Goal: Task Accomplishment & Management: Complete application form

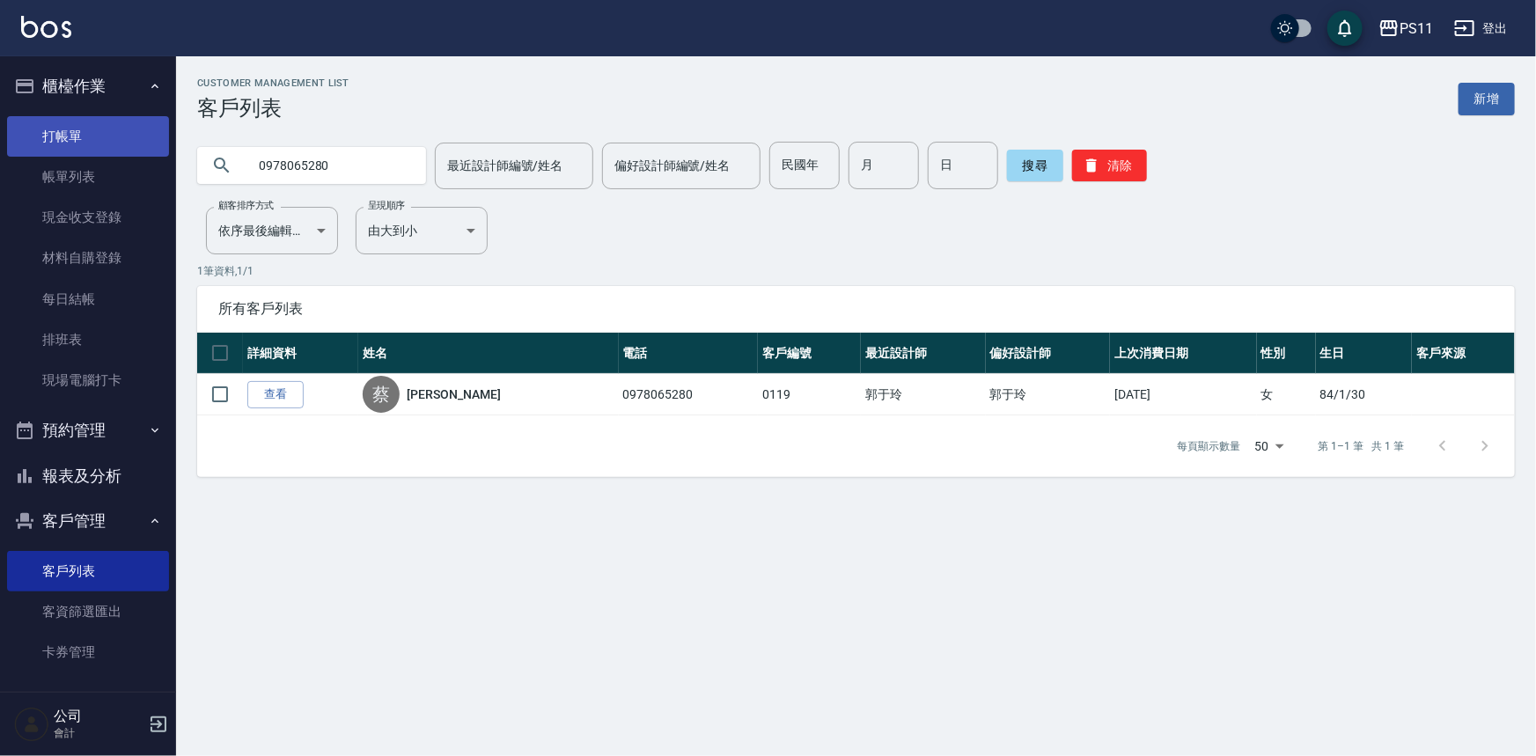
click at [70, 120] on link "打帳單" at bounding box center [88, 136] width 162 height 40
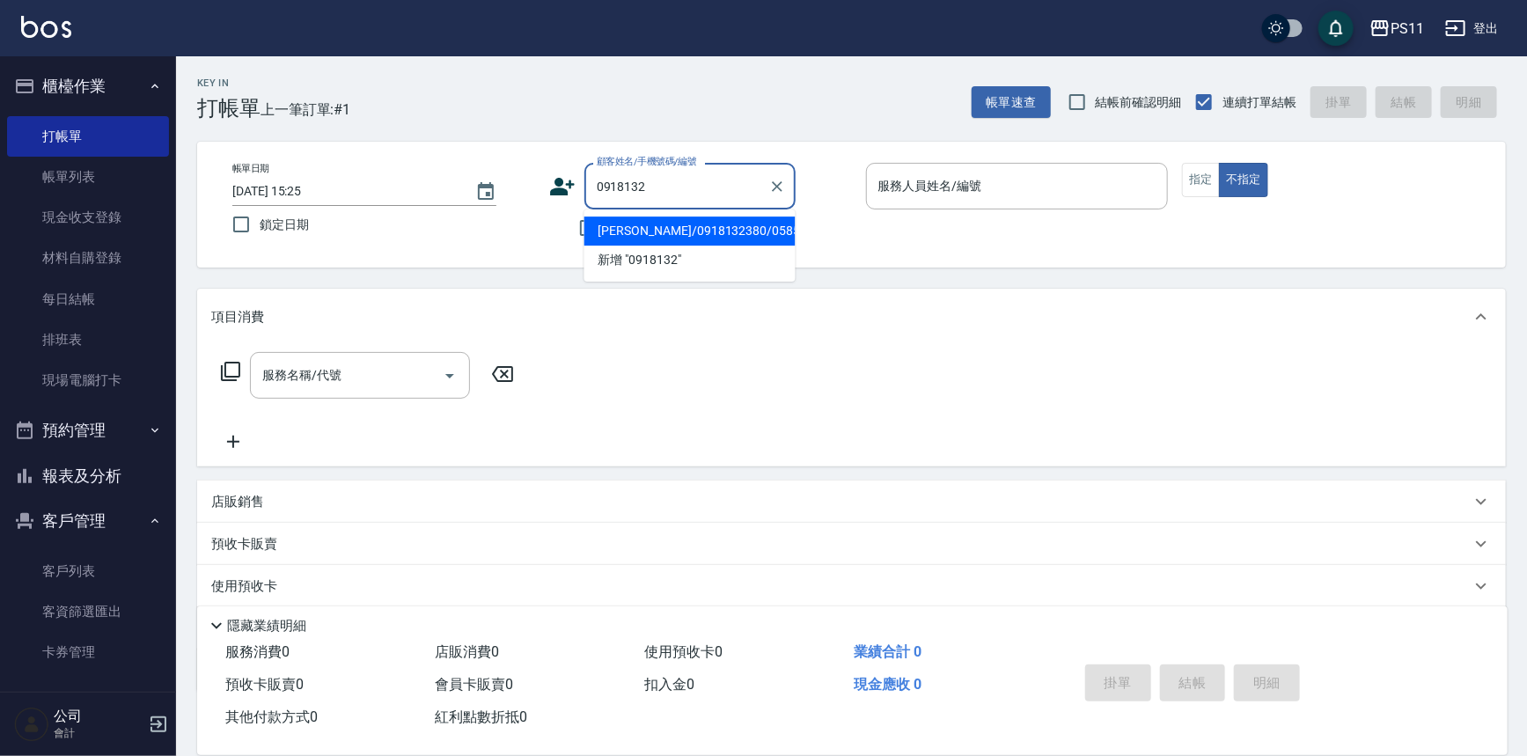
click at [731, 217] on li "[PERSON_NAME]/0918132380/0585" at bounding box center [690, 231] width 211 height 29
type input "[PERSON_NAME]/0918132380/0585"
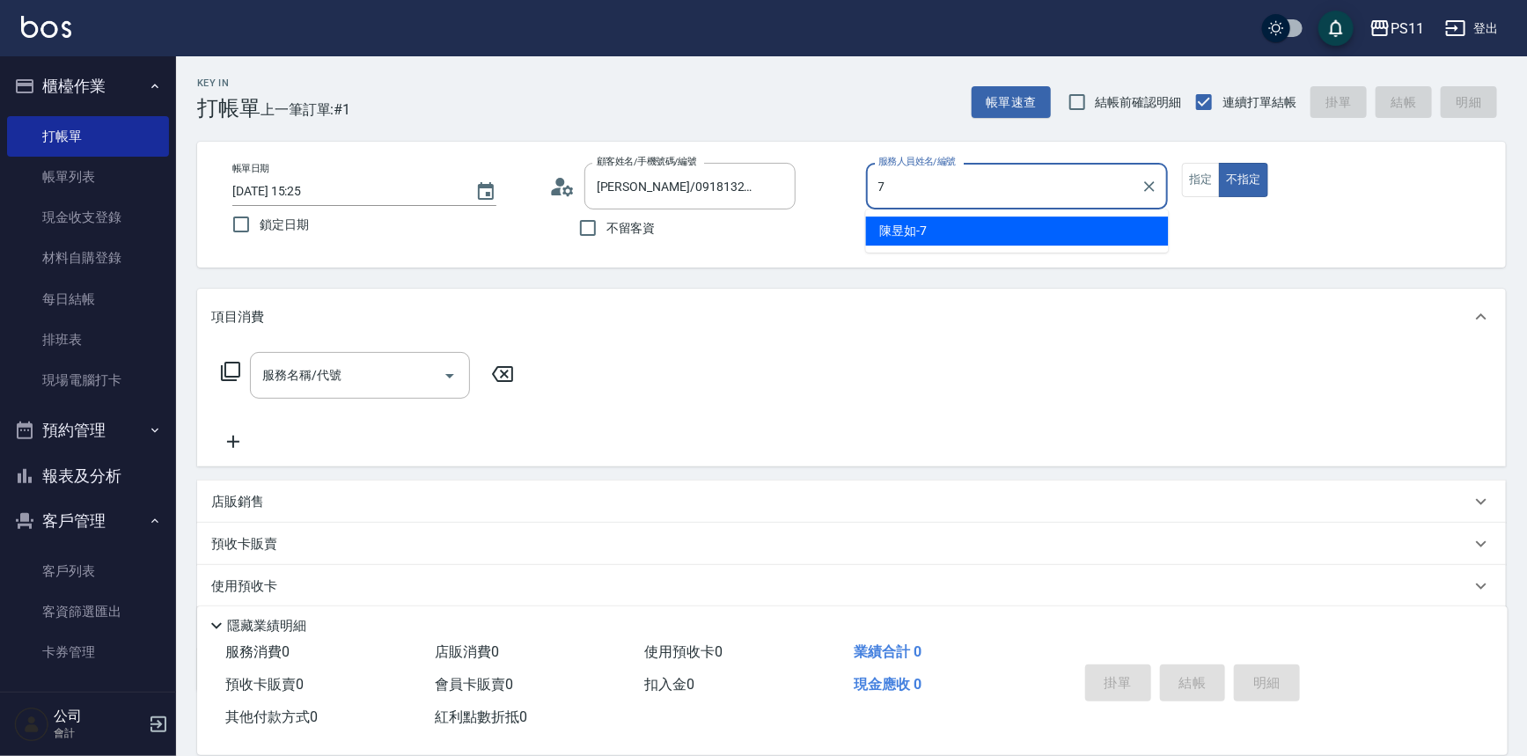
type input "陳昱如-7"
type button "false"
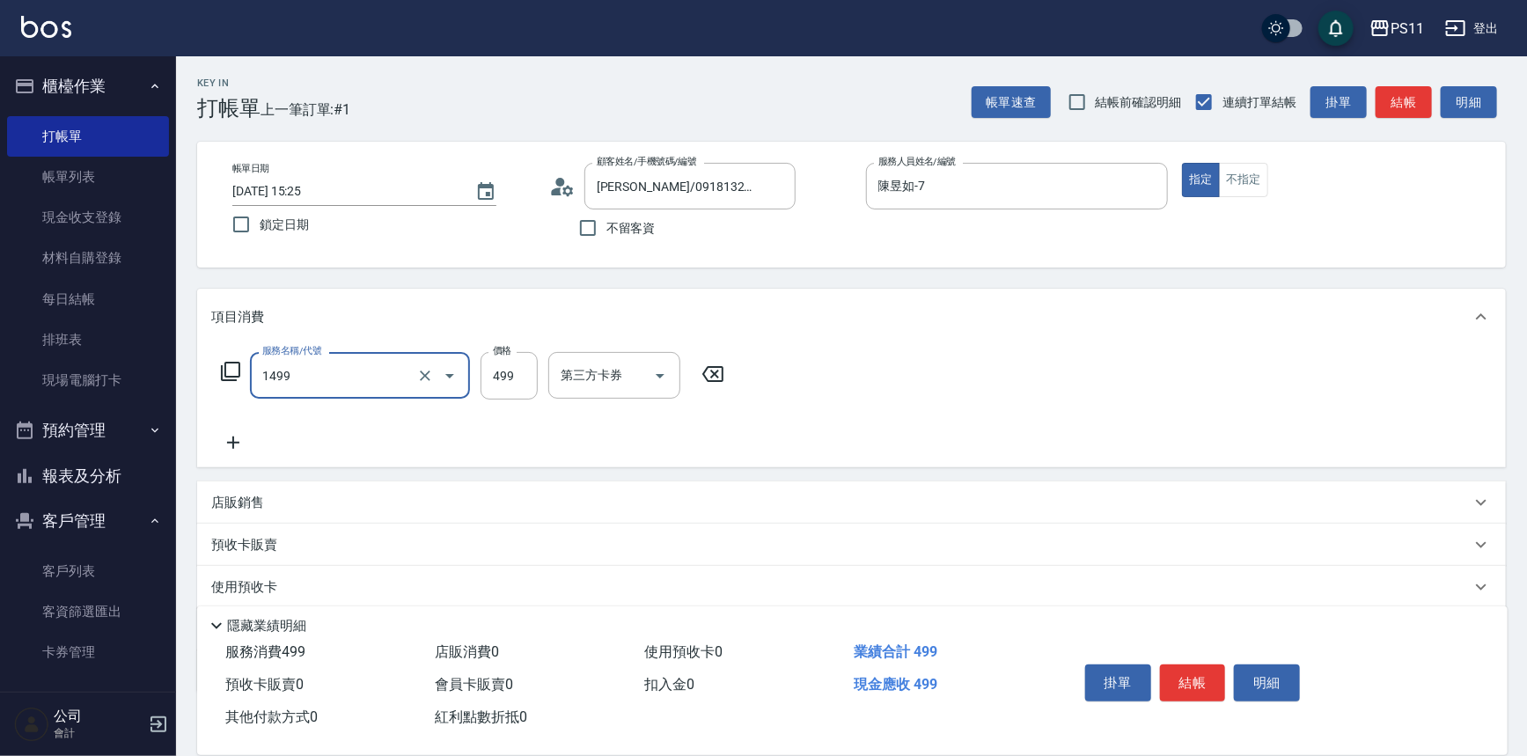
type input "活氧毛囊淨化髮浴(1499)"
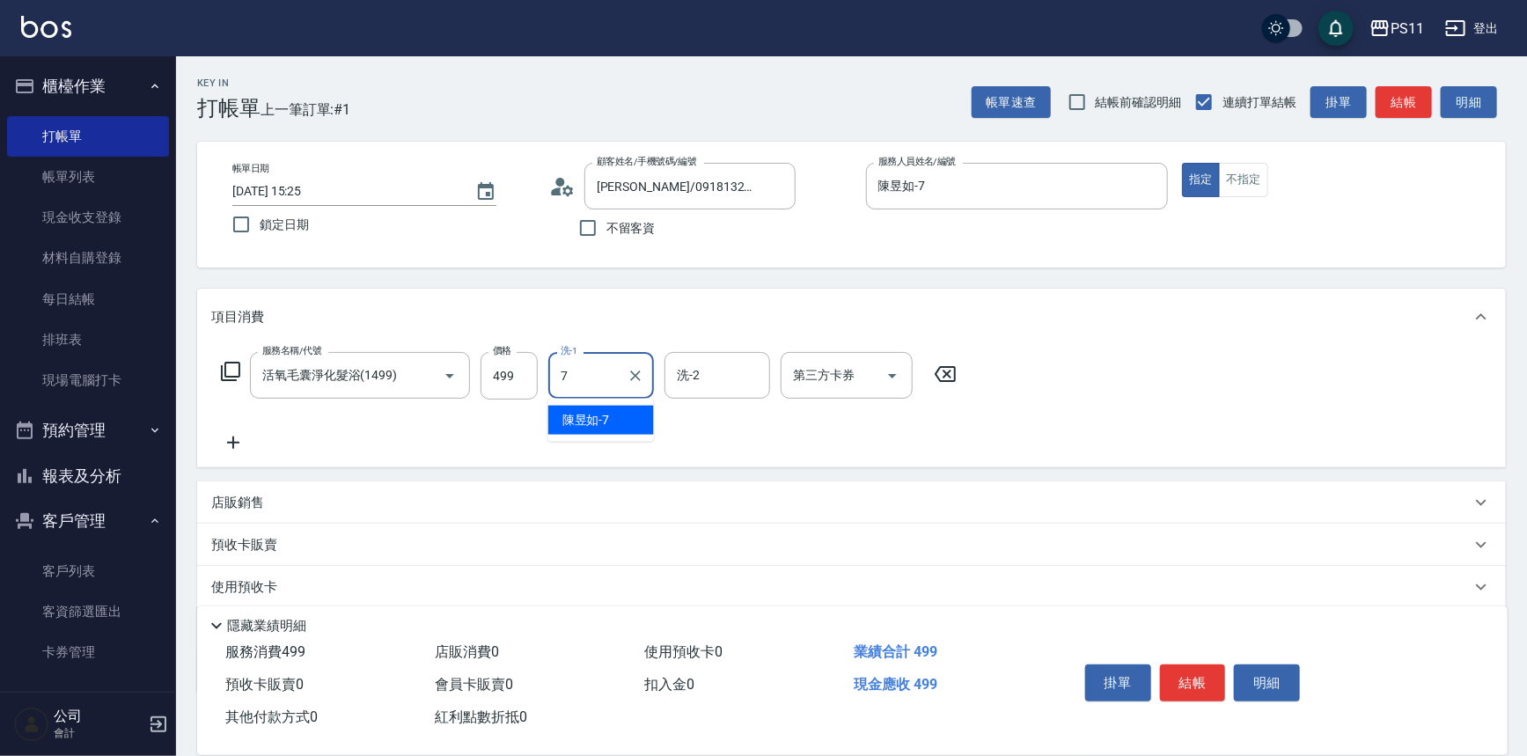
type input "陳昱如-7"
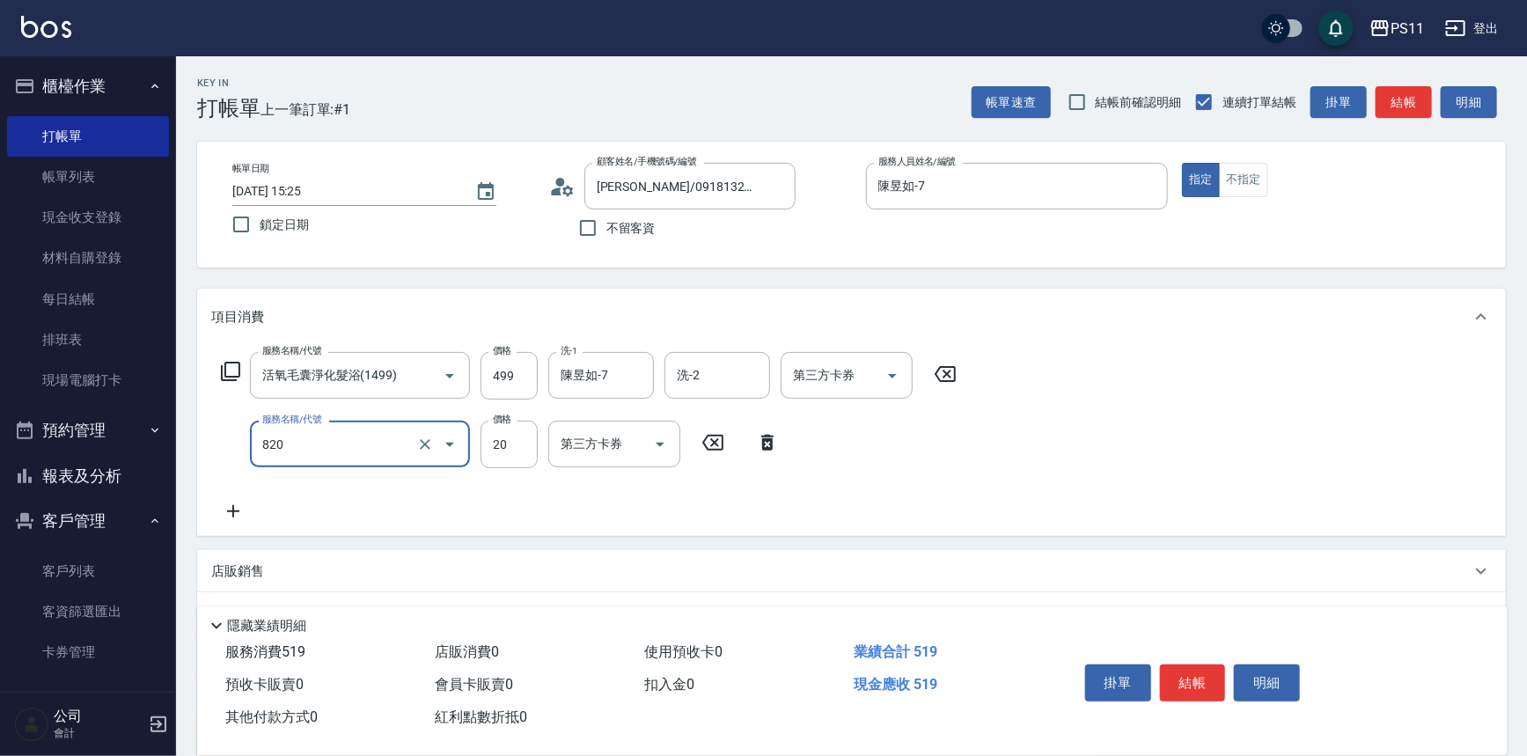
type input "潤絲(820)"
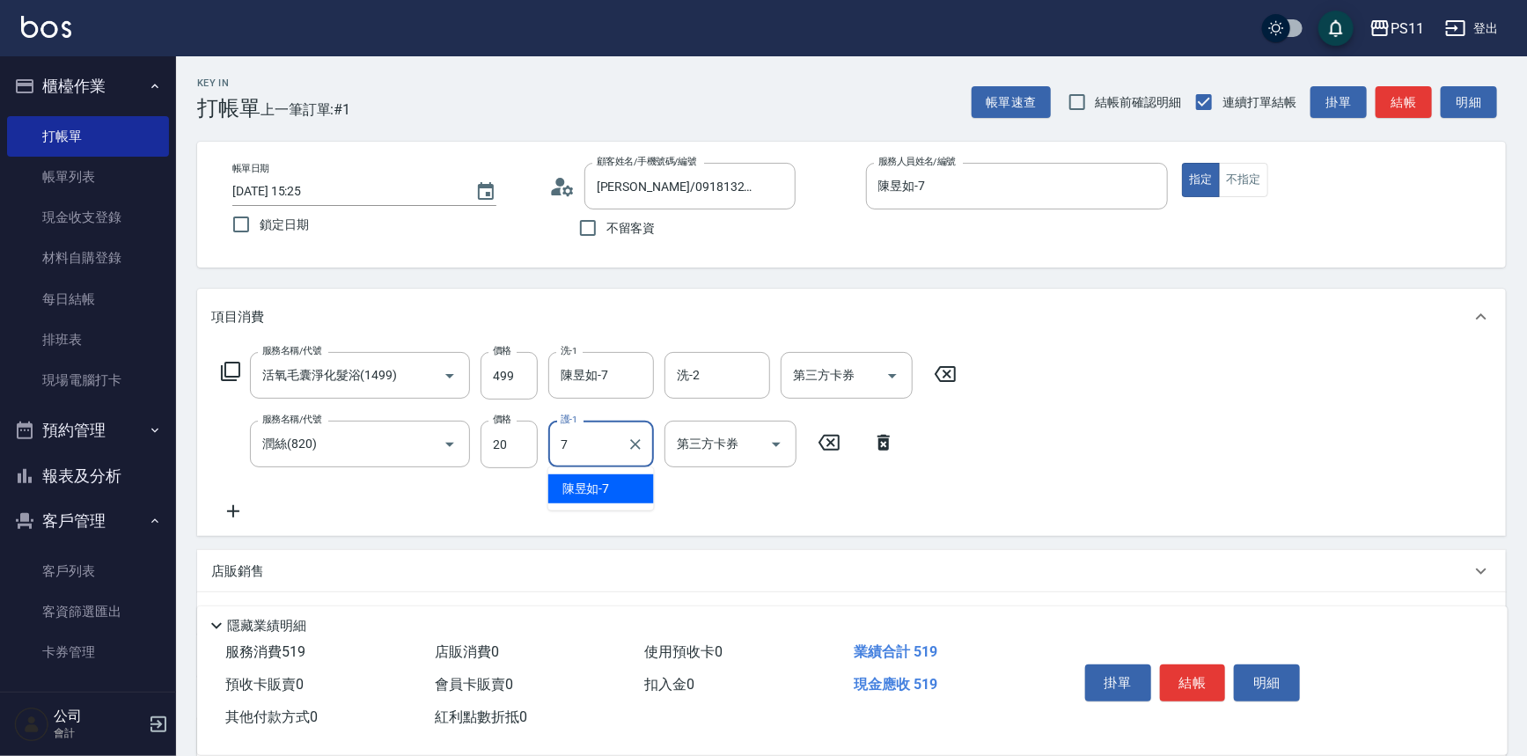
type input "陳昱如-7"
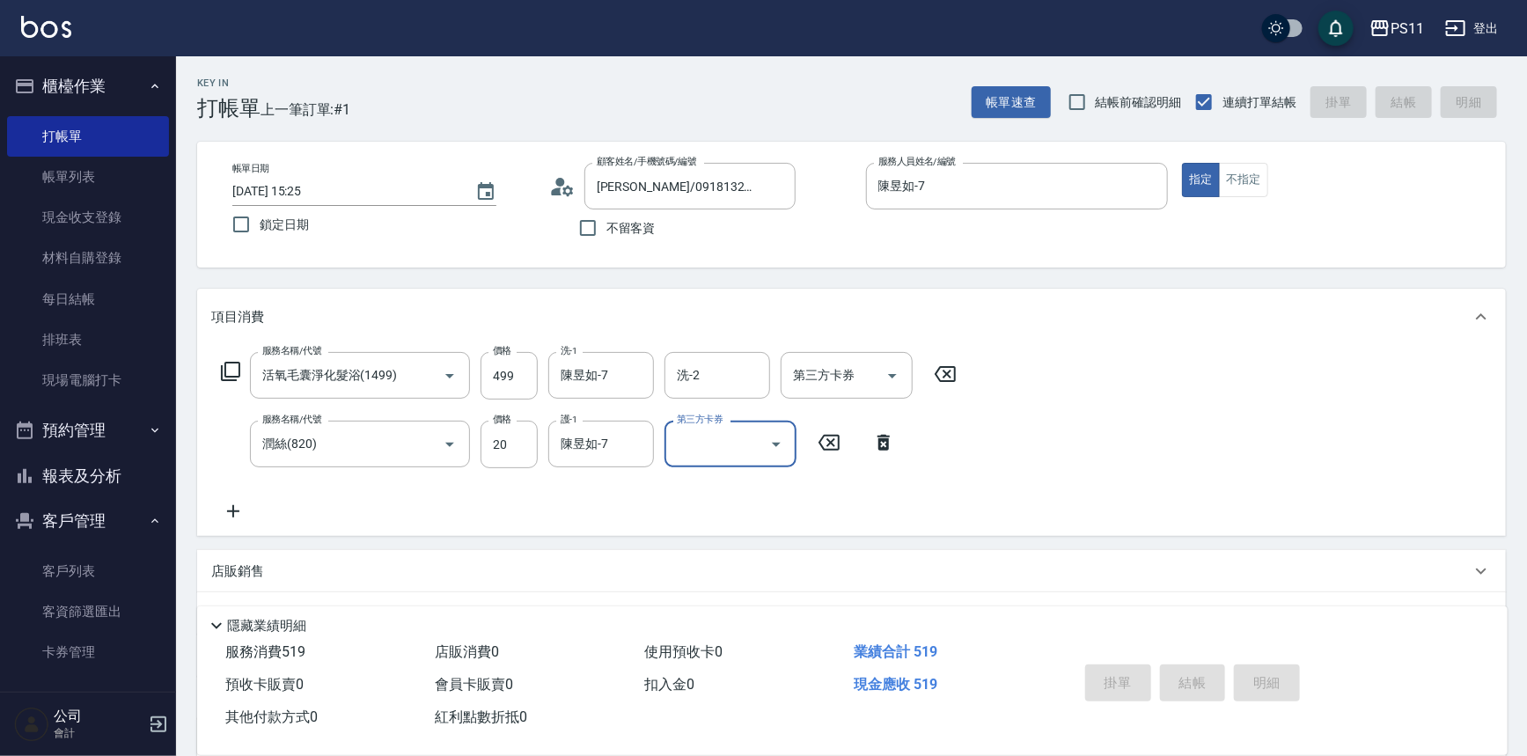
type input "[DATE] 15:26"
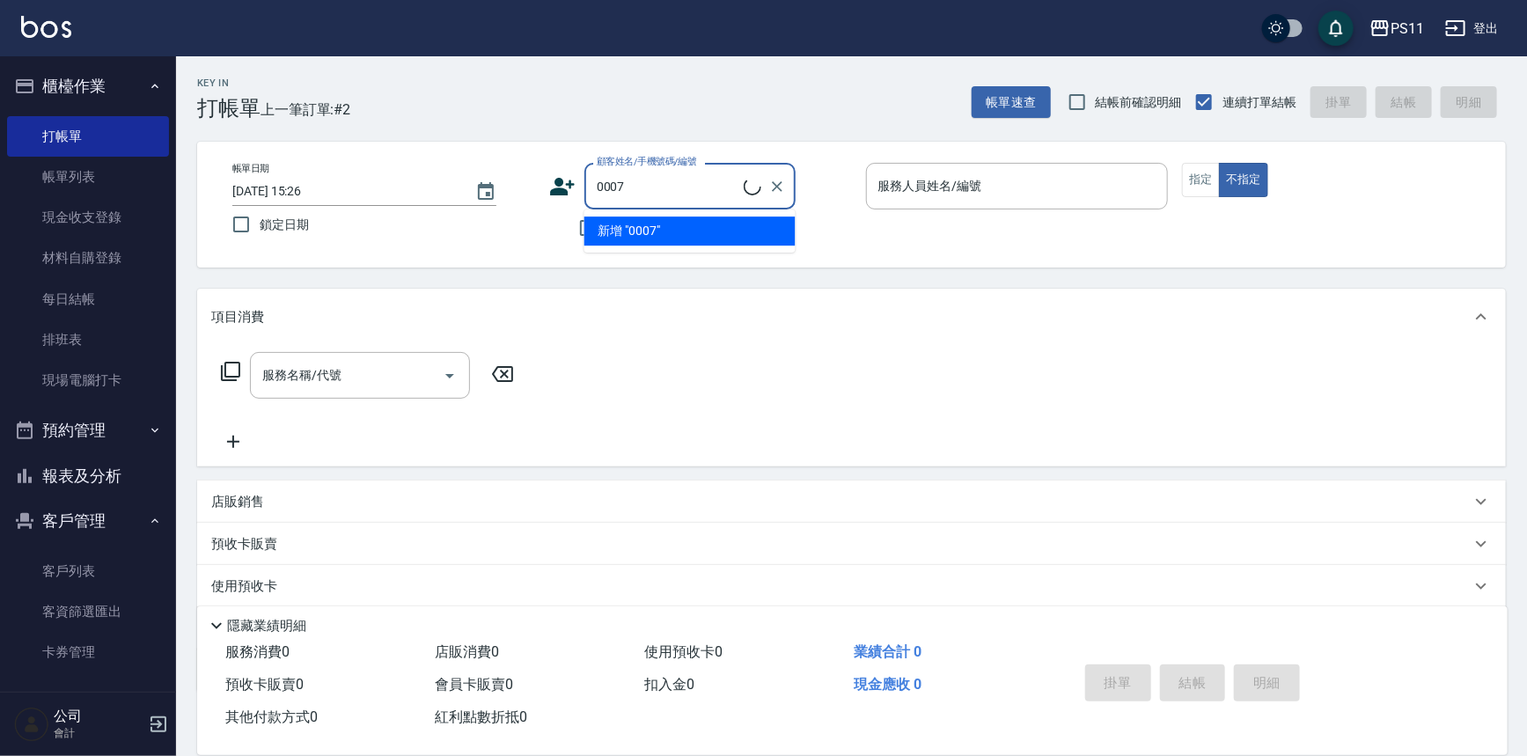
type input "Judy/098888/0007"
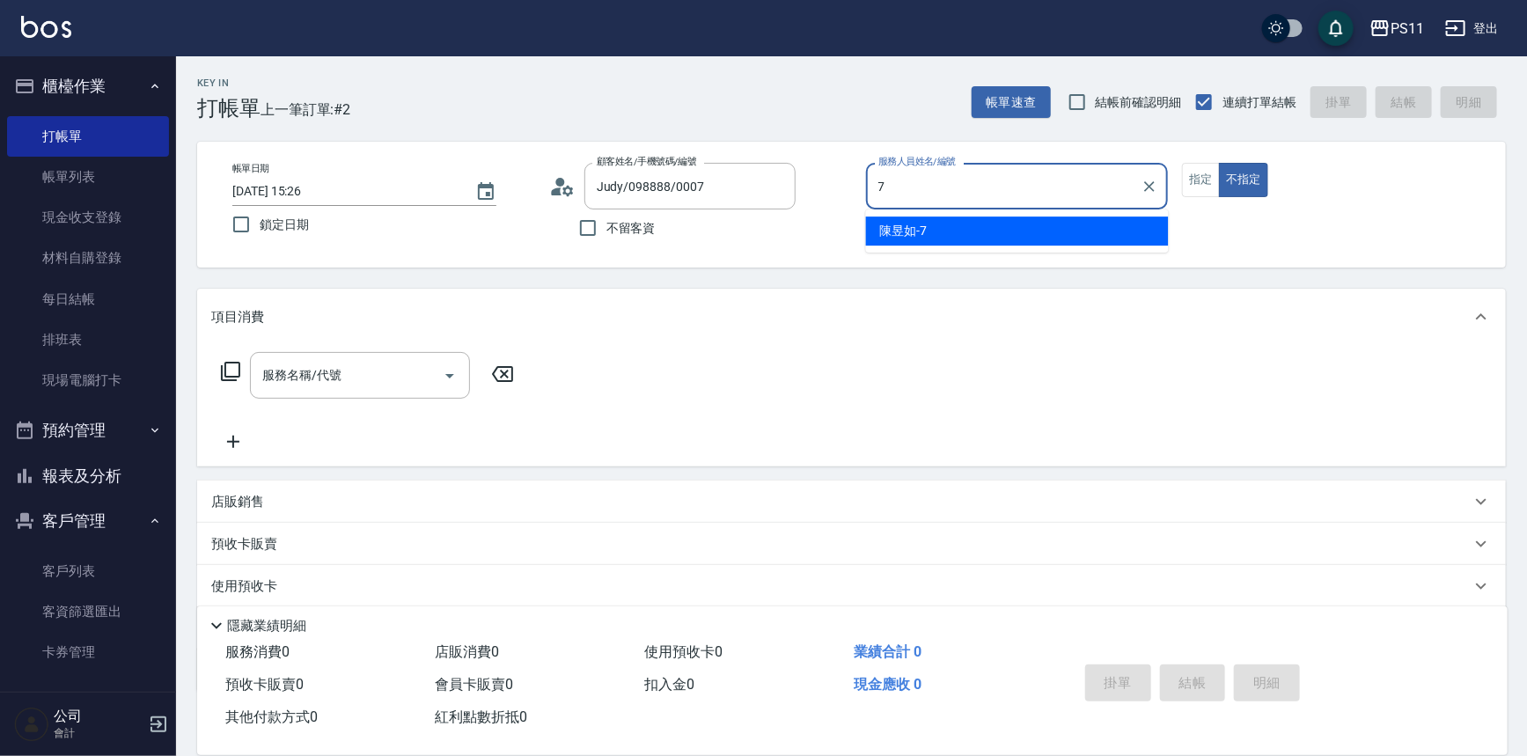
type input "陳昱如-7"
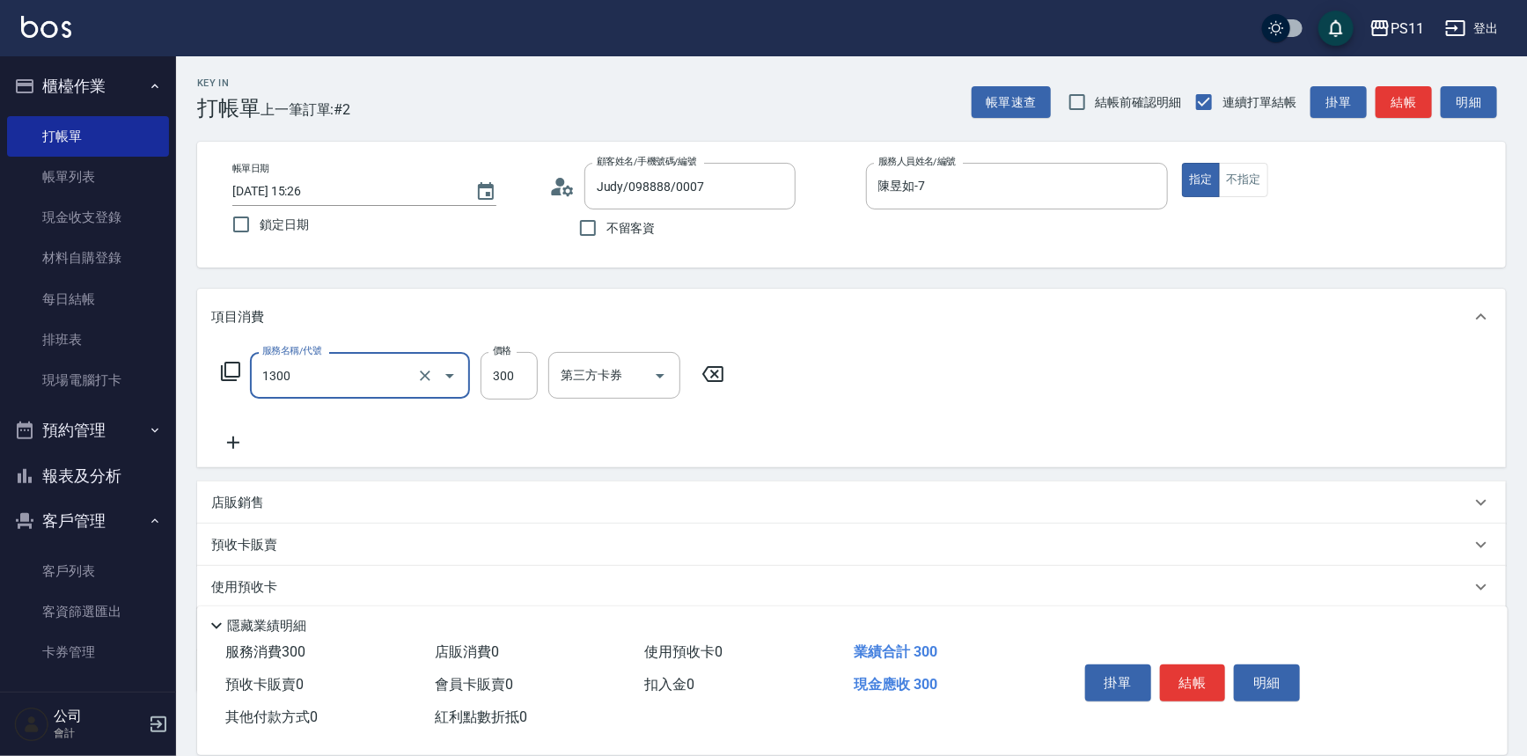
type input "洗髮300(1300)"
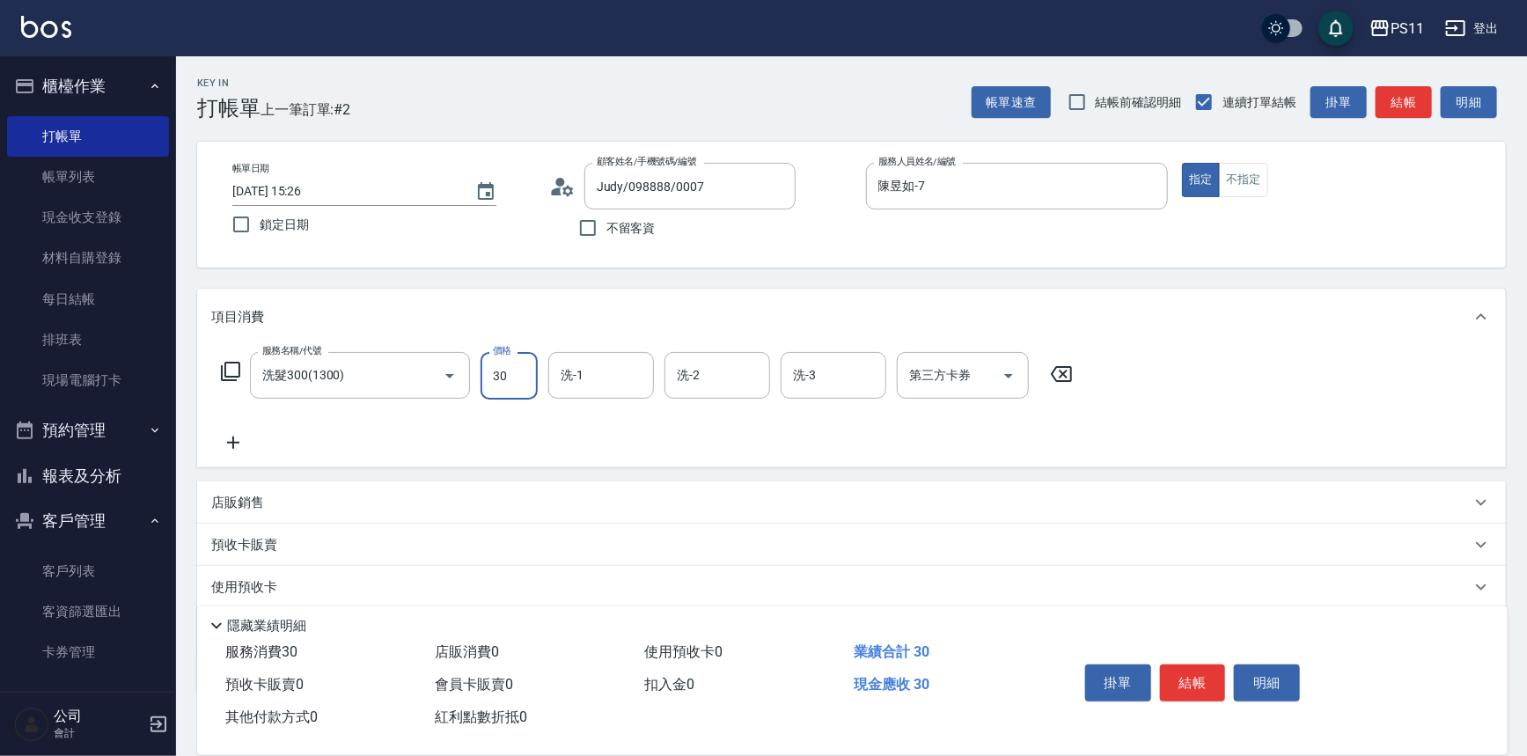
type input "300"
type input "[PERSON_NAME]-20"
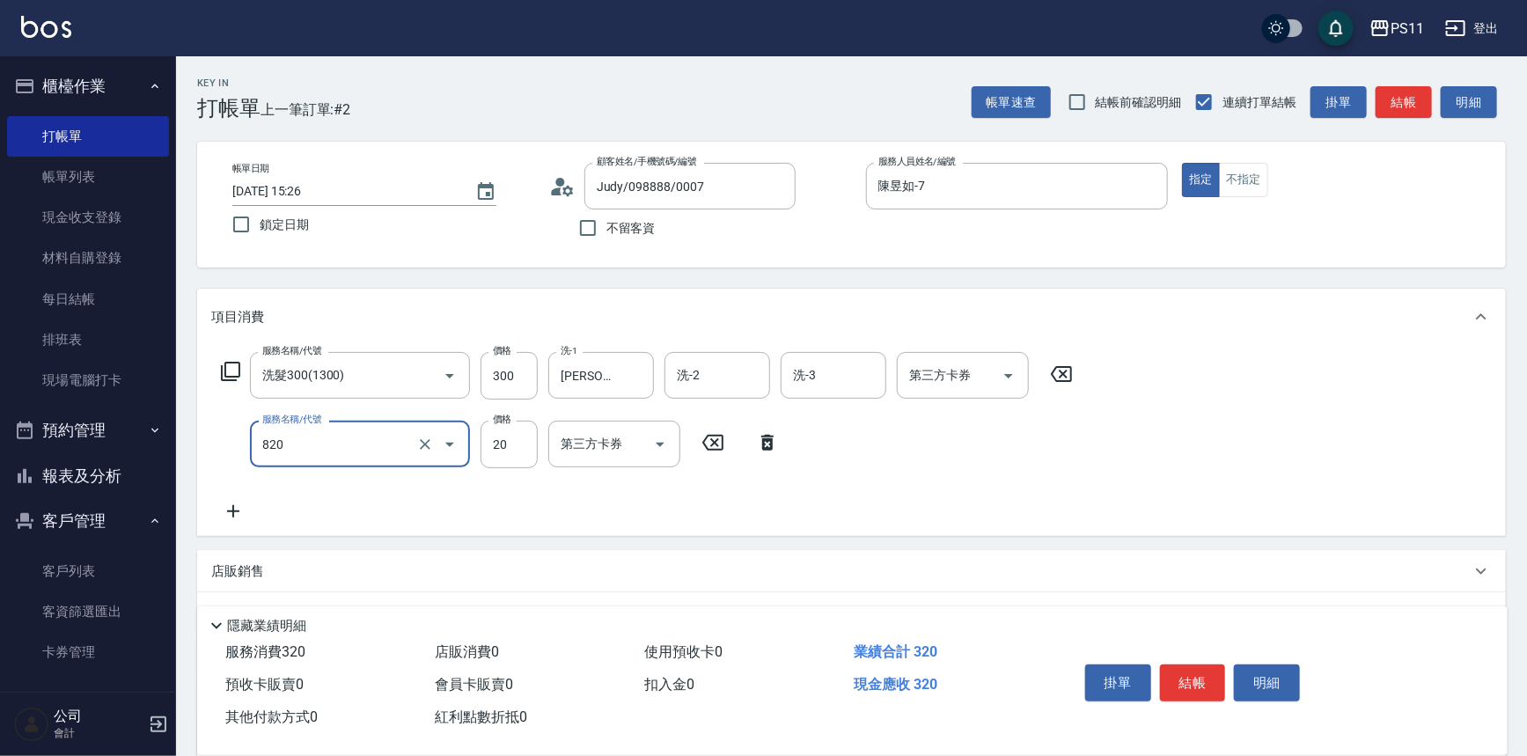
type input "潤絲(820)"
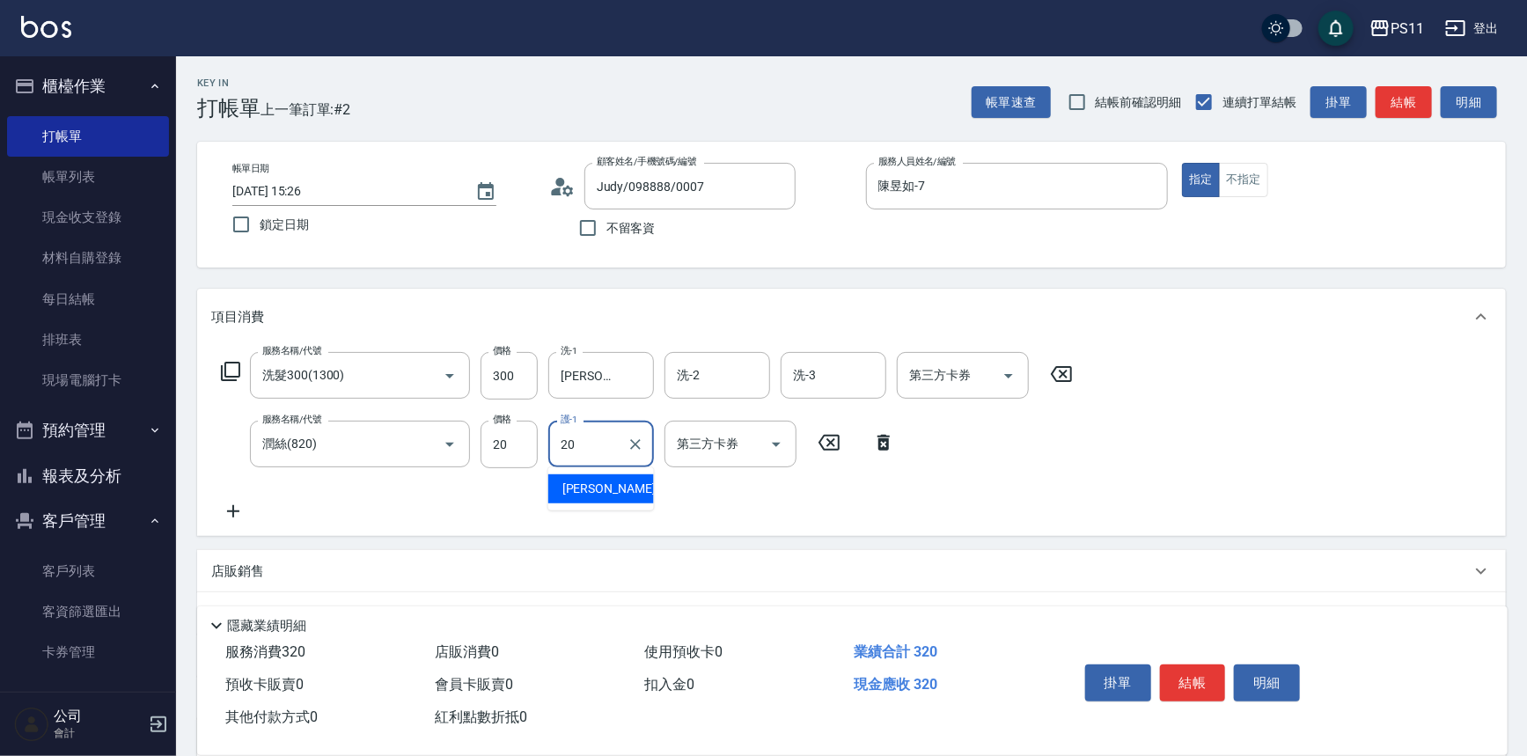
type input "[PERSON_NAME]-20"
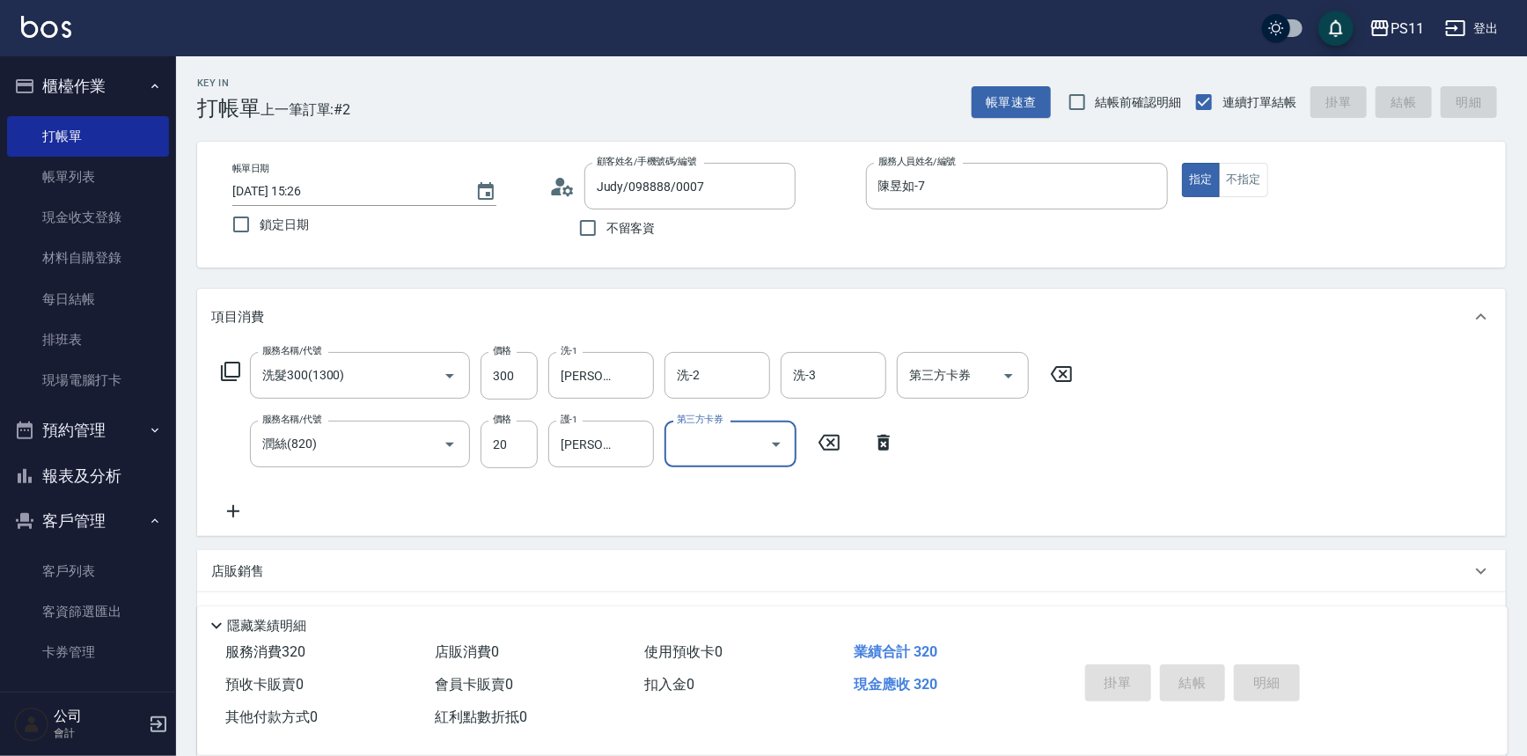
type input "[DATE] 15:55"
